Goal: Use online tool/utility: Utilize a website feature to perform a specific function

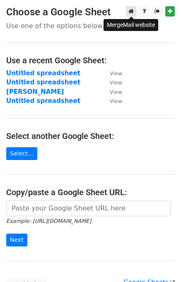
click at [127, 13] on link at bounding box center [131, 11] width 10 height 10
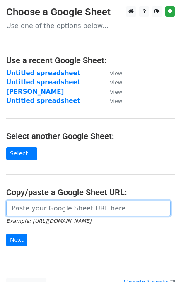
click at [46, 211] on input "url" at bounding box center [88, 209] width 164 height 16
paste input "[URL][DOMAIN_NAME]"
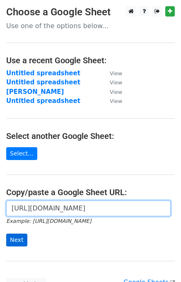
type input "[URL][DOMAIN_NAME]"
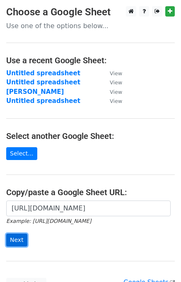
click at [15, 237] on input "Next" at bounding box center [16, 240] width 21 height 13
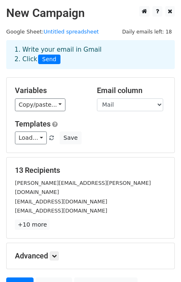
scroll to position [71, 0]
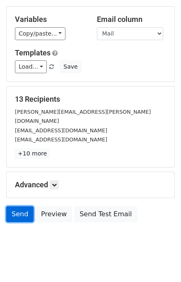
click at [18, 208] on link "Send" at bounding box center [19, 214] width 27 height 16
